Goal: Task Accomplishment & Management: Use online tool/utility

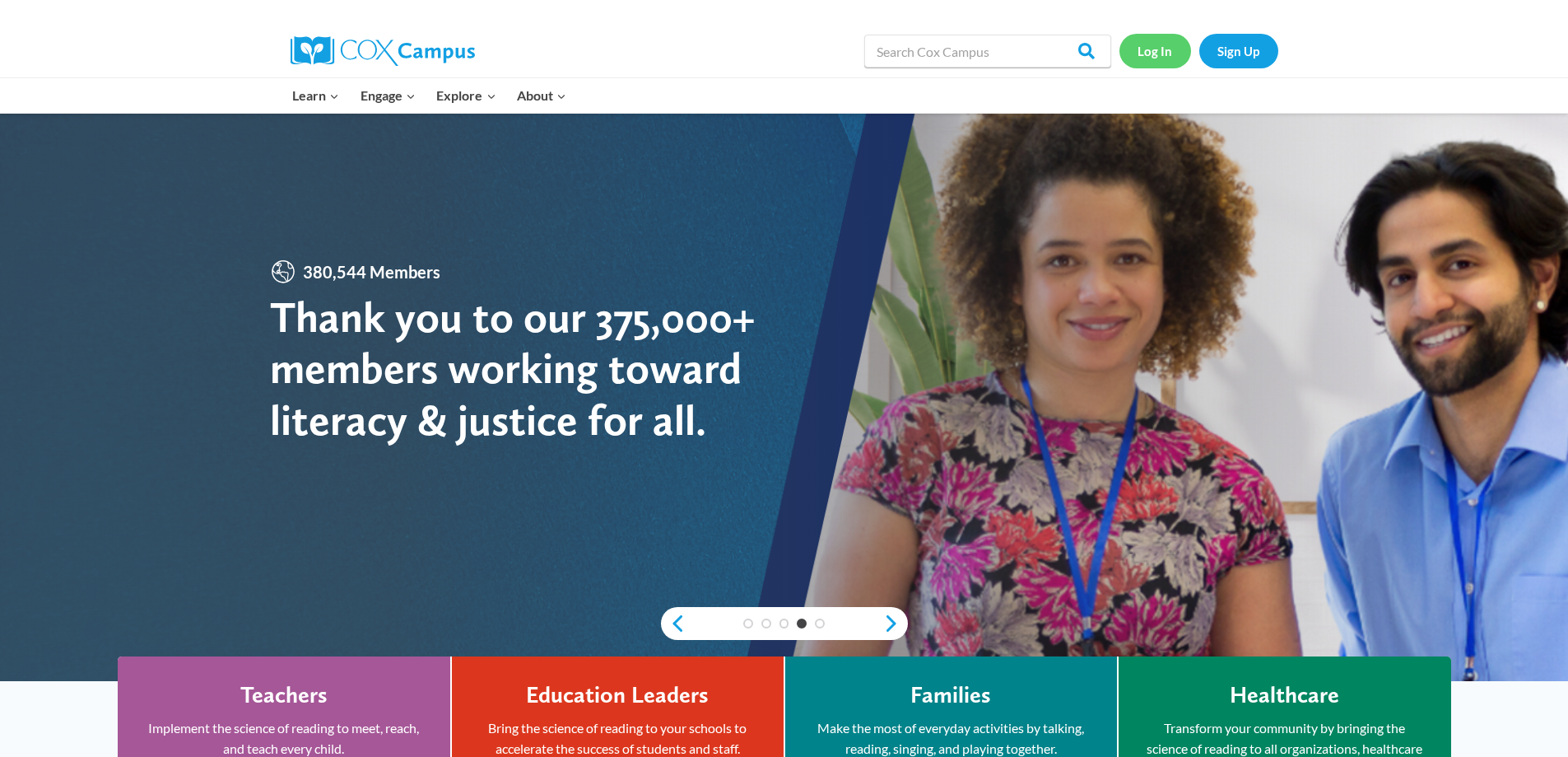
click at [1171, 57] on link "Log In" at bounding box center [1154, 50] width 72 height 34
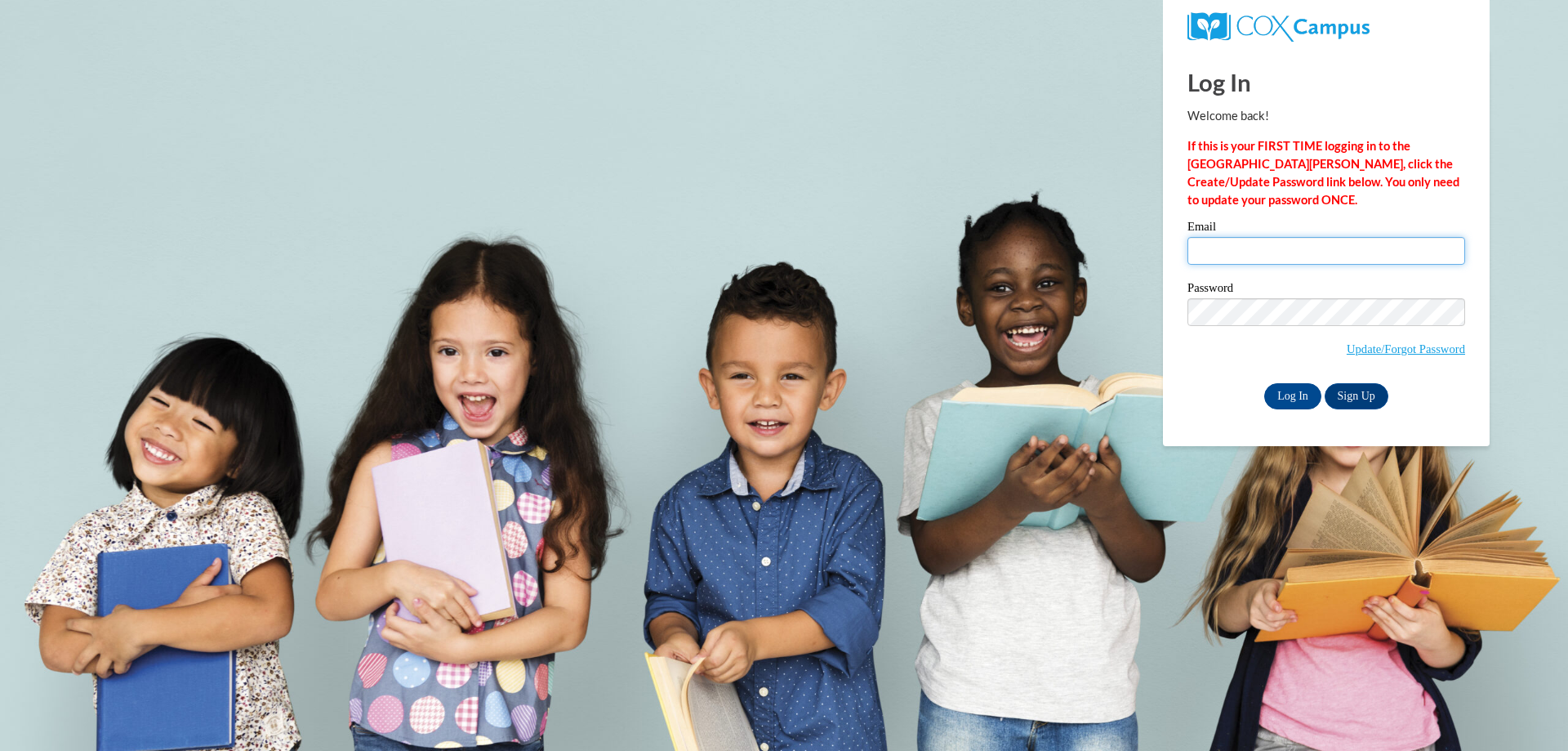
click at [1326, 262] on input "Email" at bounding box center [1326, 251] width 277 height 28
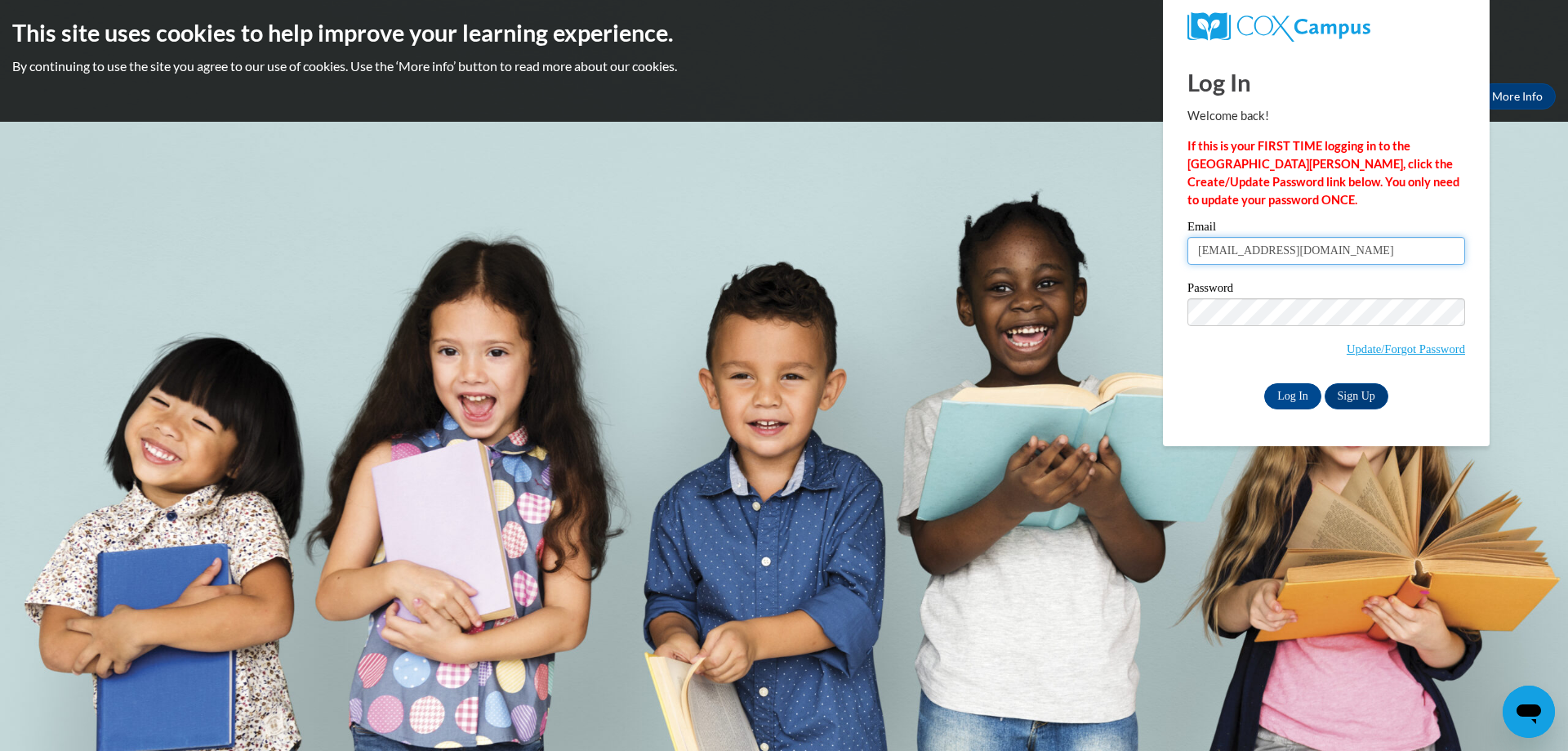
type input "[EMAIL_ADDRESS][DOMAIN_NAME]"
click at [1264, 383] on input "Log In" at bounding box center [1292, 395] width 57 height 26
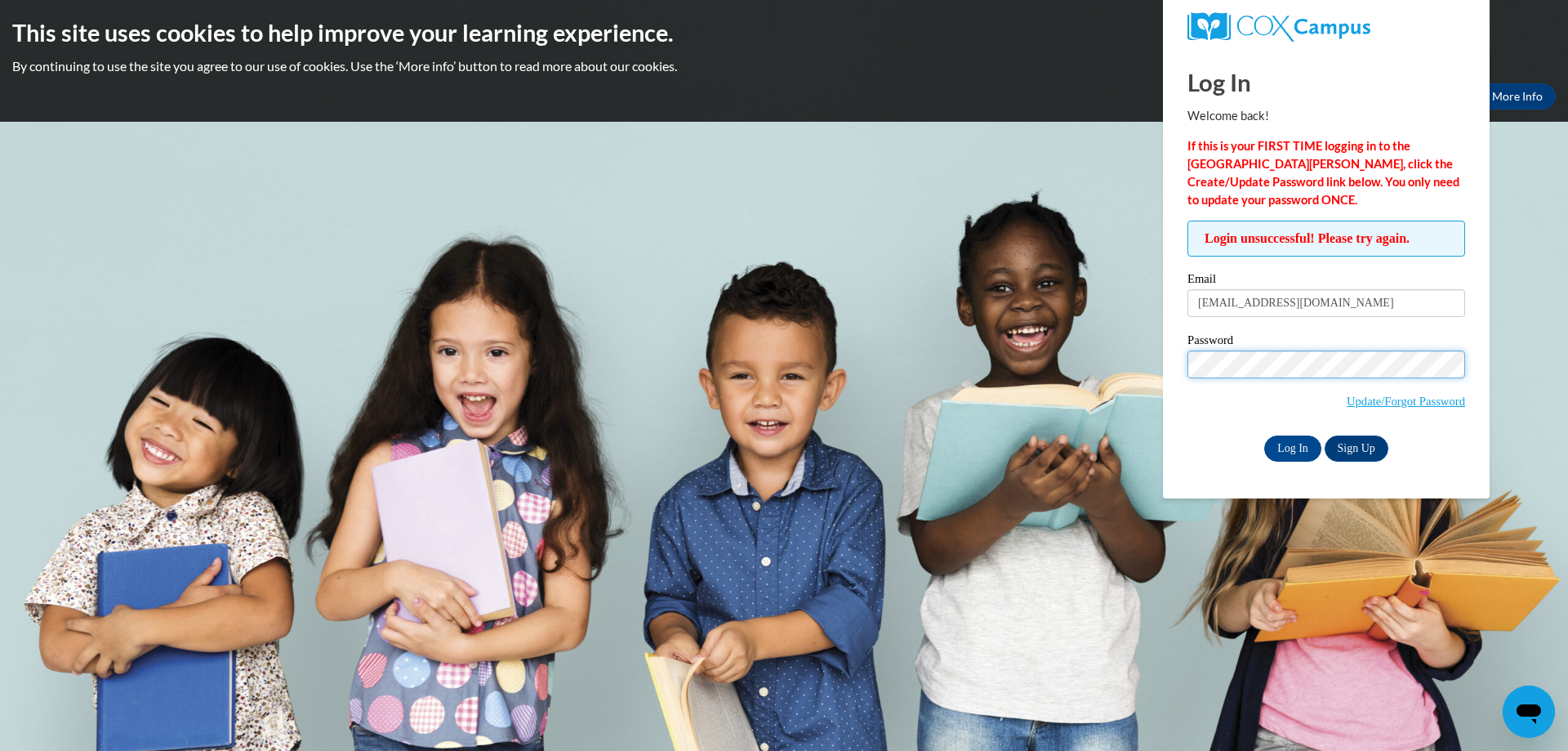
click at [1264, 436] on input "Log In" at bounding box center [1292, 448] width 57 height 26
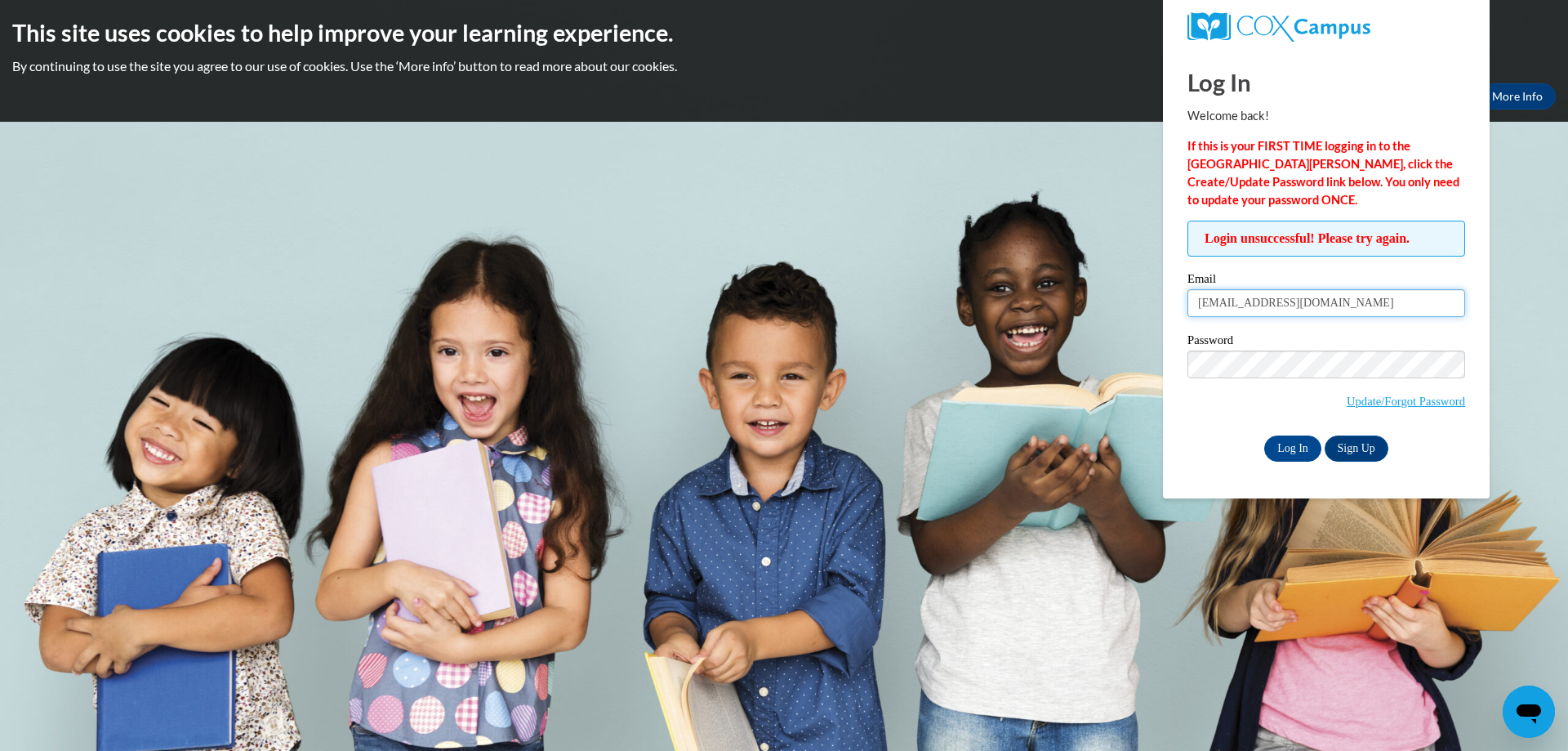
click at [1246, 301] on input "[EMAIL_ADDRESS][DOMAIN_NAME]" at bounding box center [1326, 303] width 277 height 28
type input "tamaura287@gmail.com"
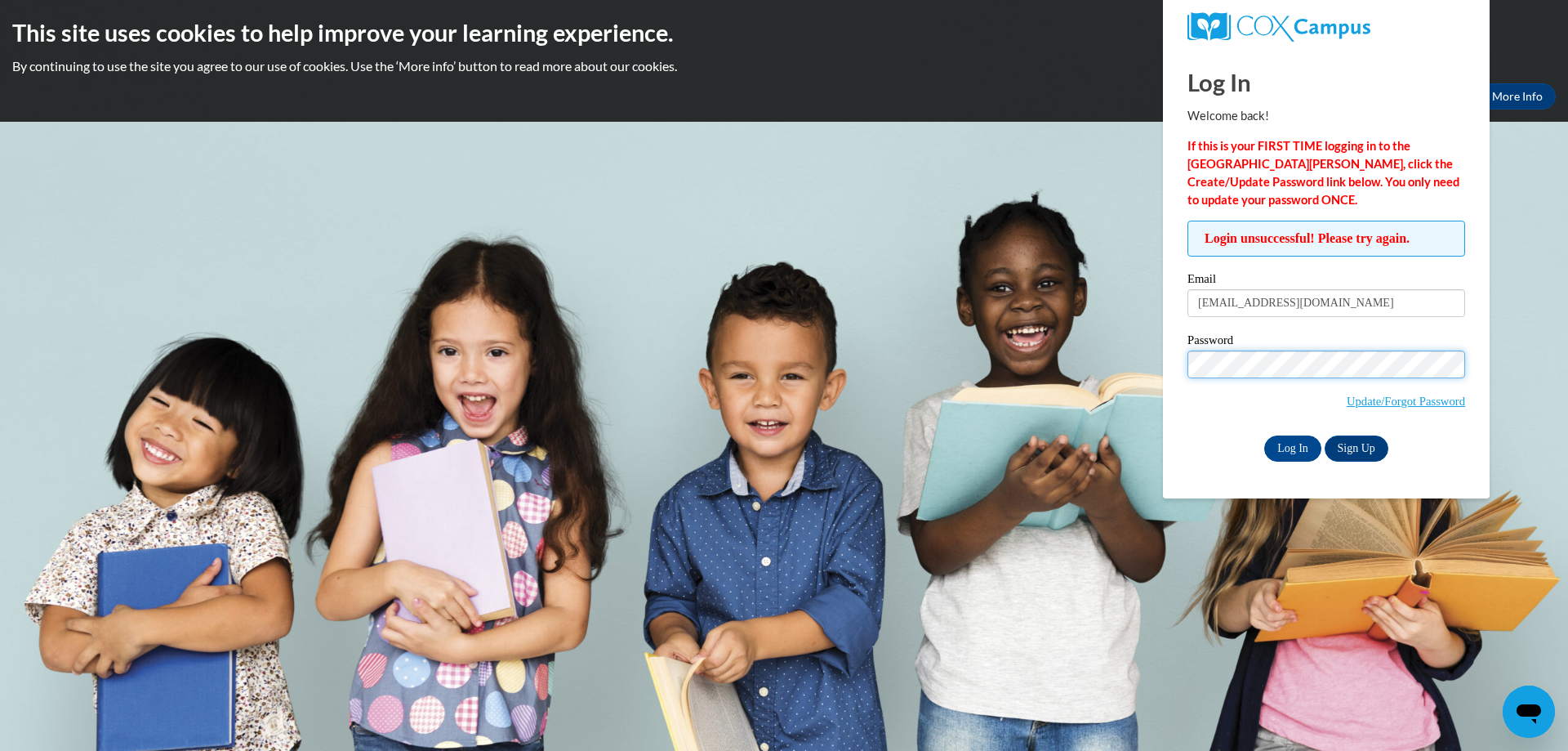
click at [1264, 436] on input "Log In" at bounding box center [1292, 448] width 57 height 26
click at [1301, 455] on input "Log In" at bounding box center [1292, 448] width 57 height 26
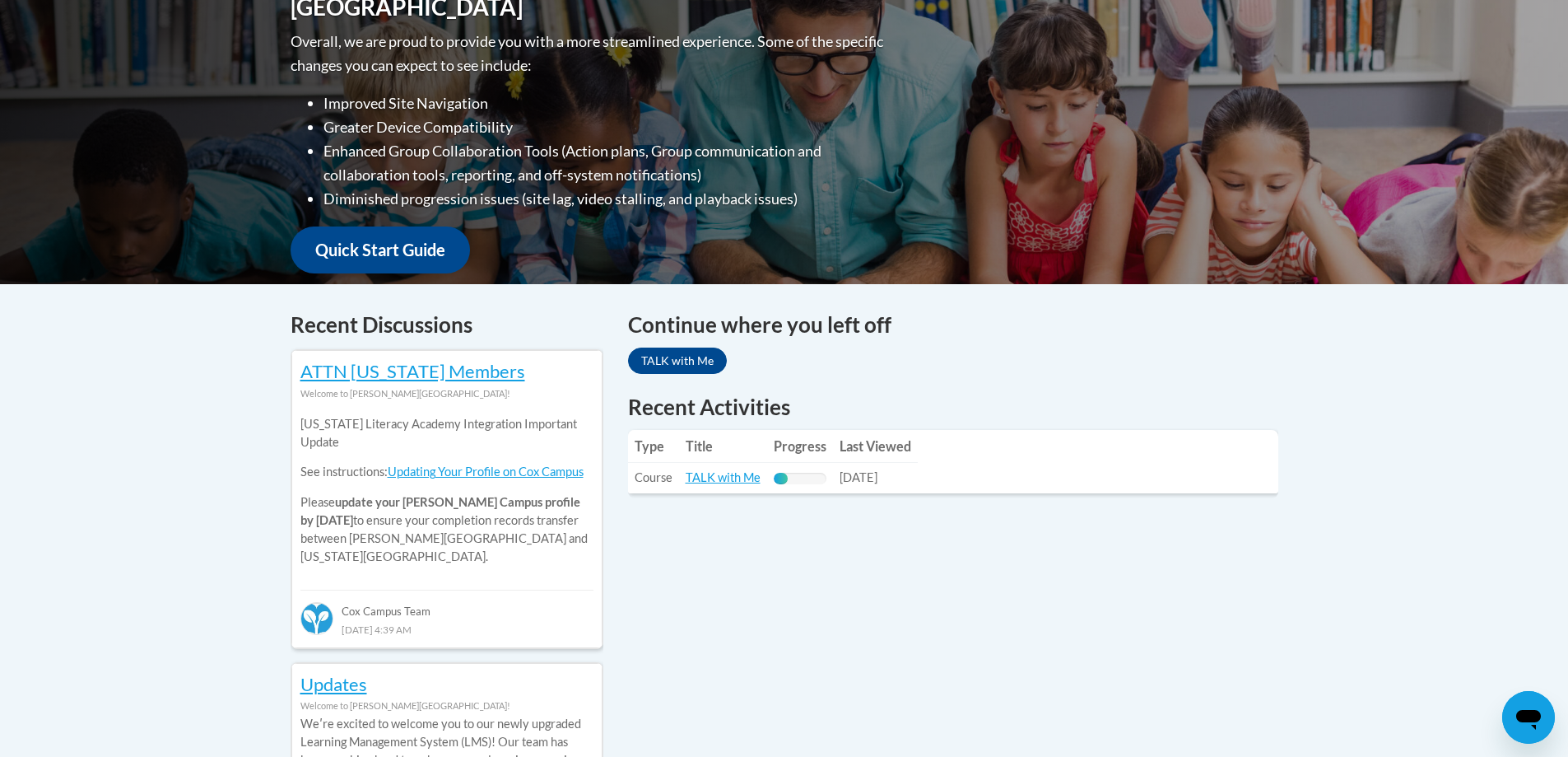
scroll to position [494, 0]
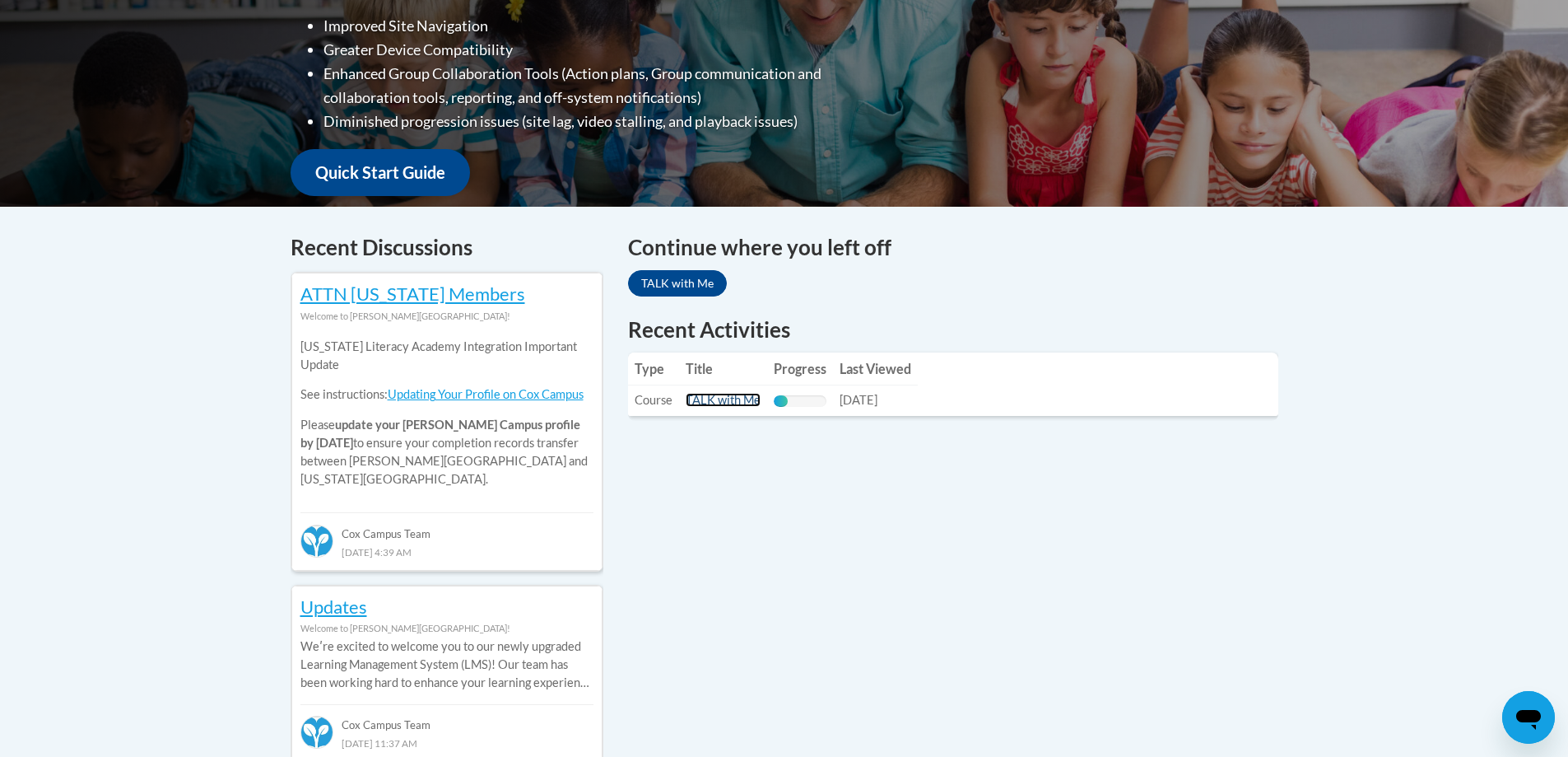
click at [734, 400] on link "TALK with Me" at bounding box center [722, 399] width 75 height 14
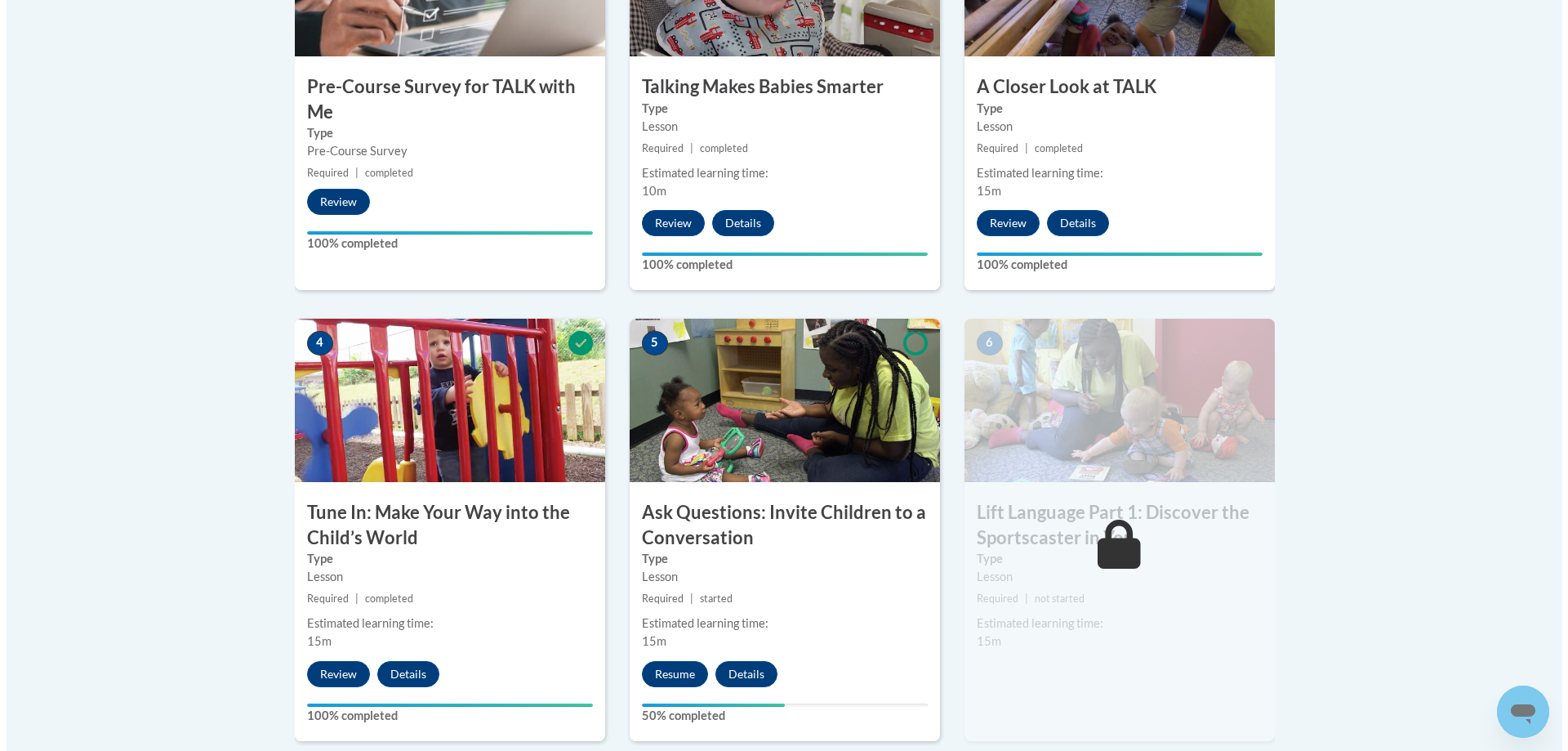
scroll to position [735, 0]
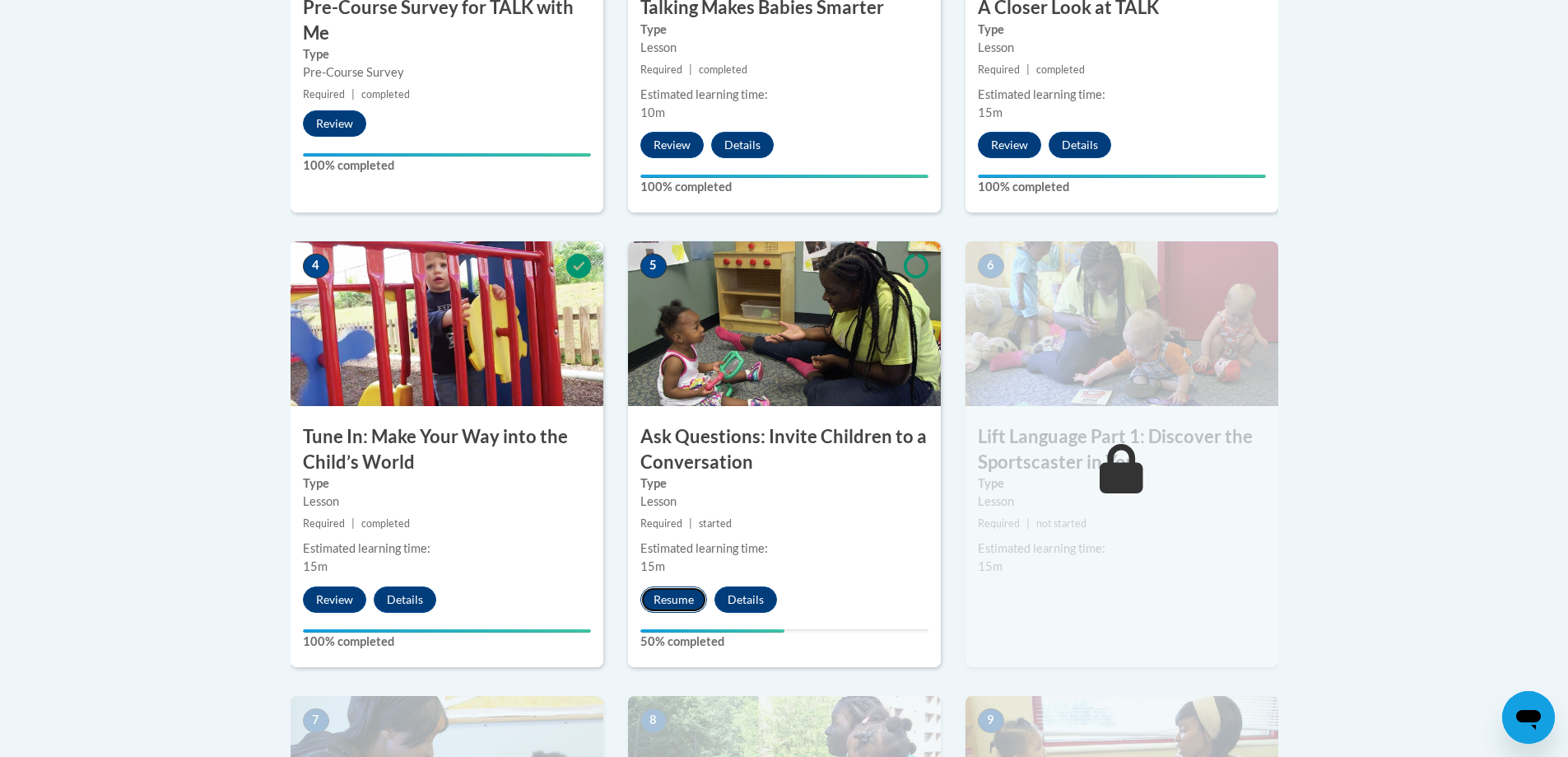
click at [664, 596] on button "Resume" at bounding box center [674, 599] width 67 height 26
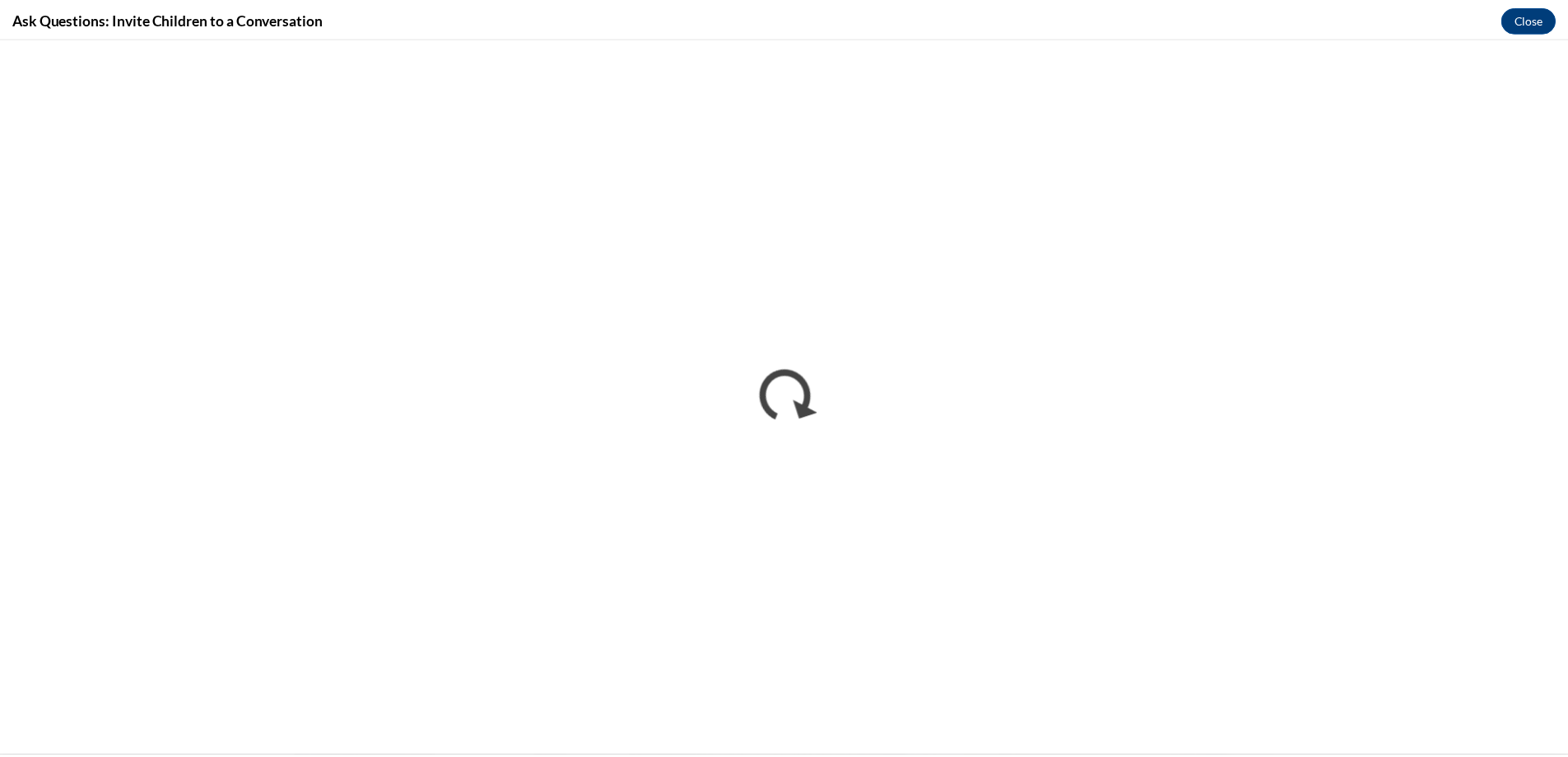
scroll to position [0, 0]
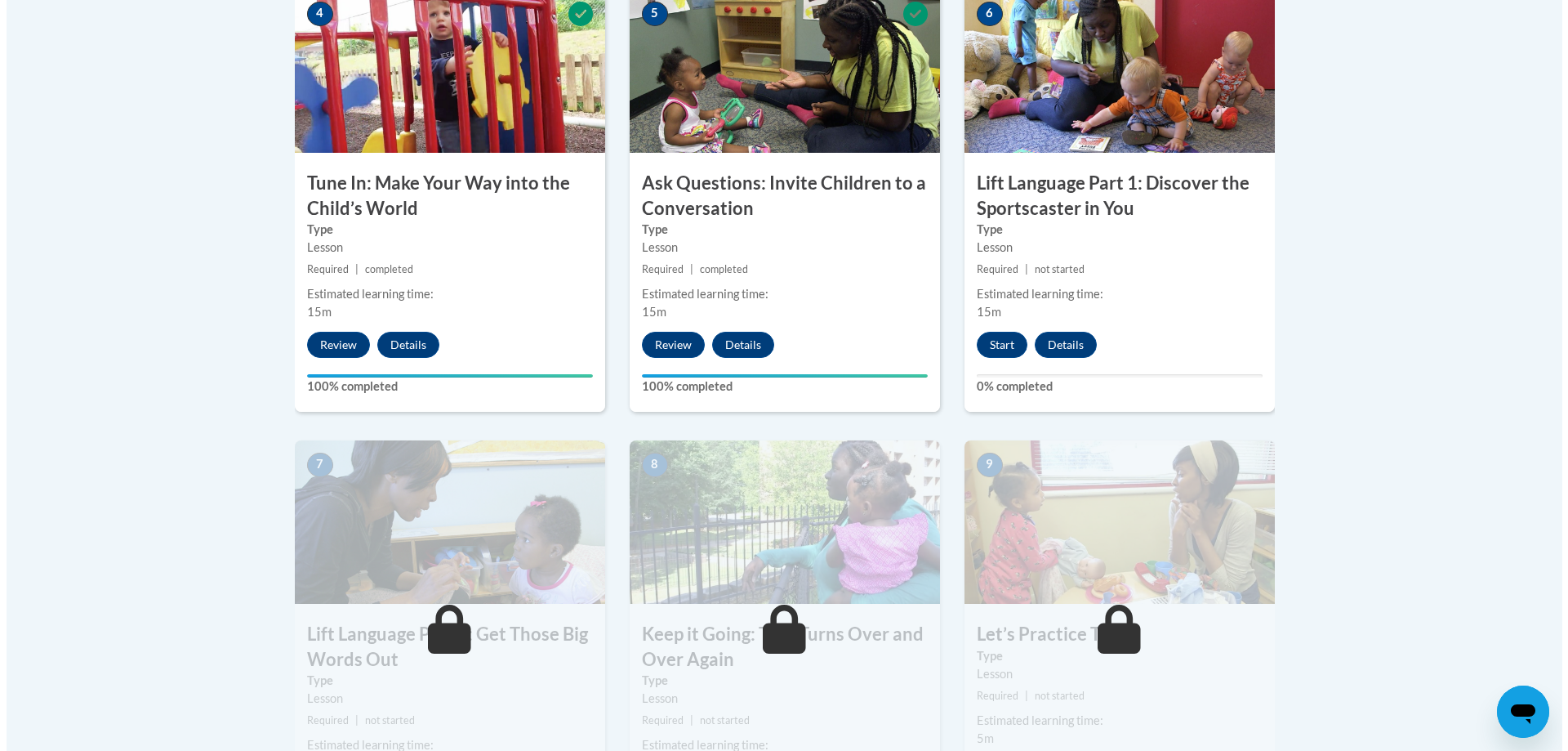
scroll to position [969, 0]
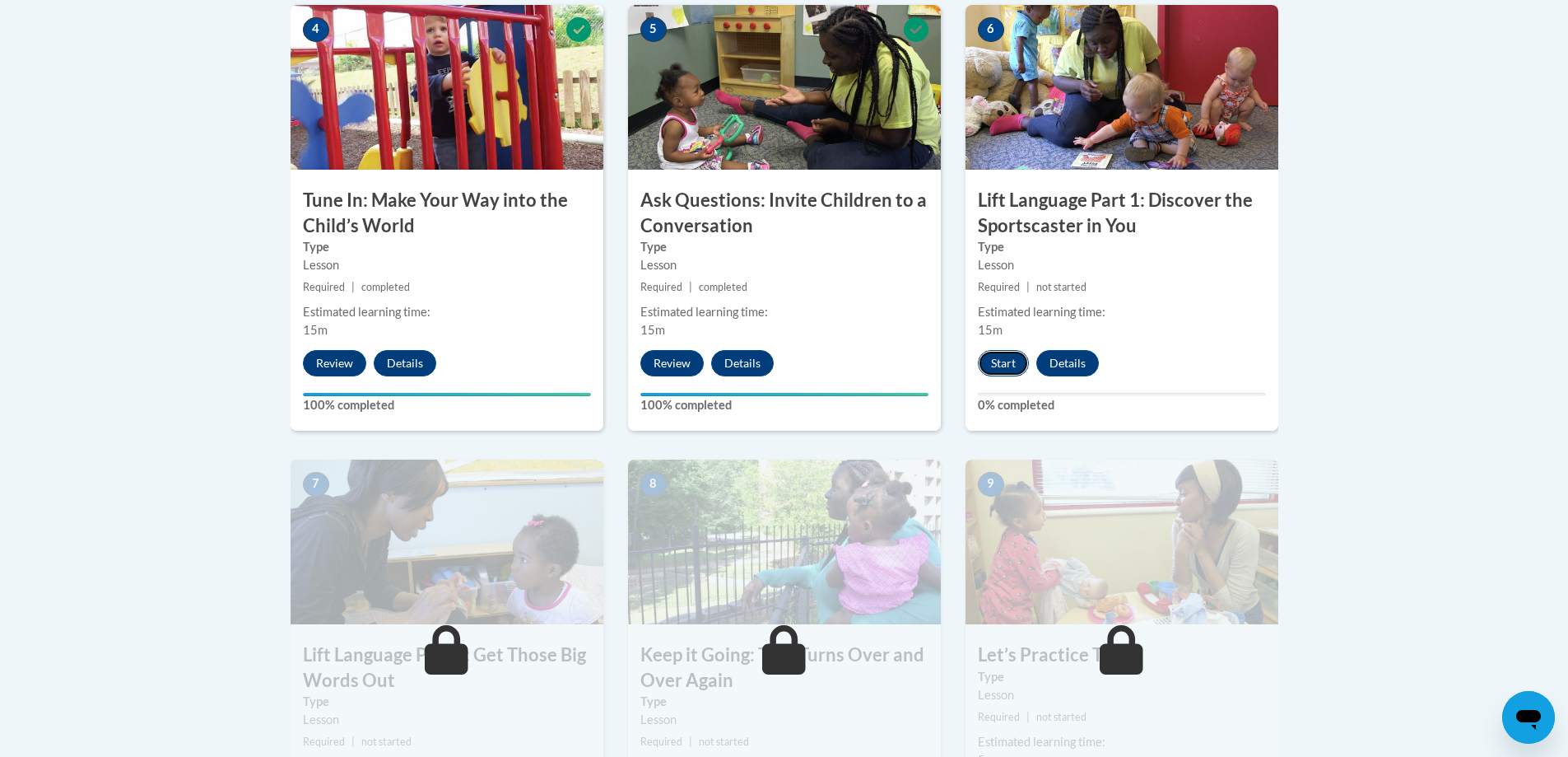
click at [997, 369] on button "Start" at bounding box center [1003, 362] width 51 height 26
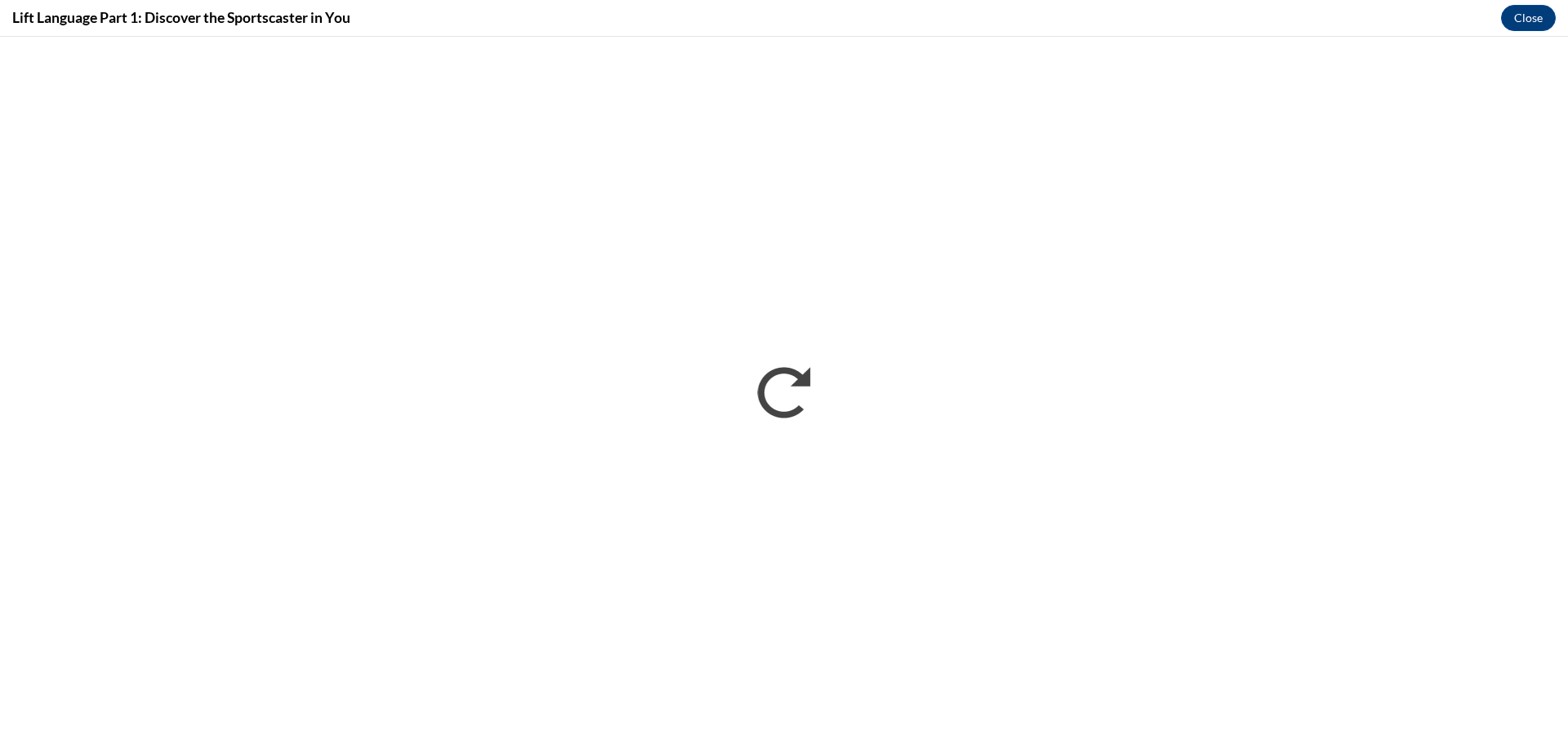
scroll to position [0, 0]
